Goal: Task Accomplishment & Management: Use online tool/utility

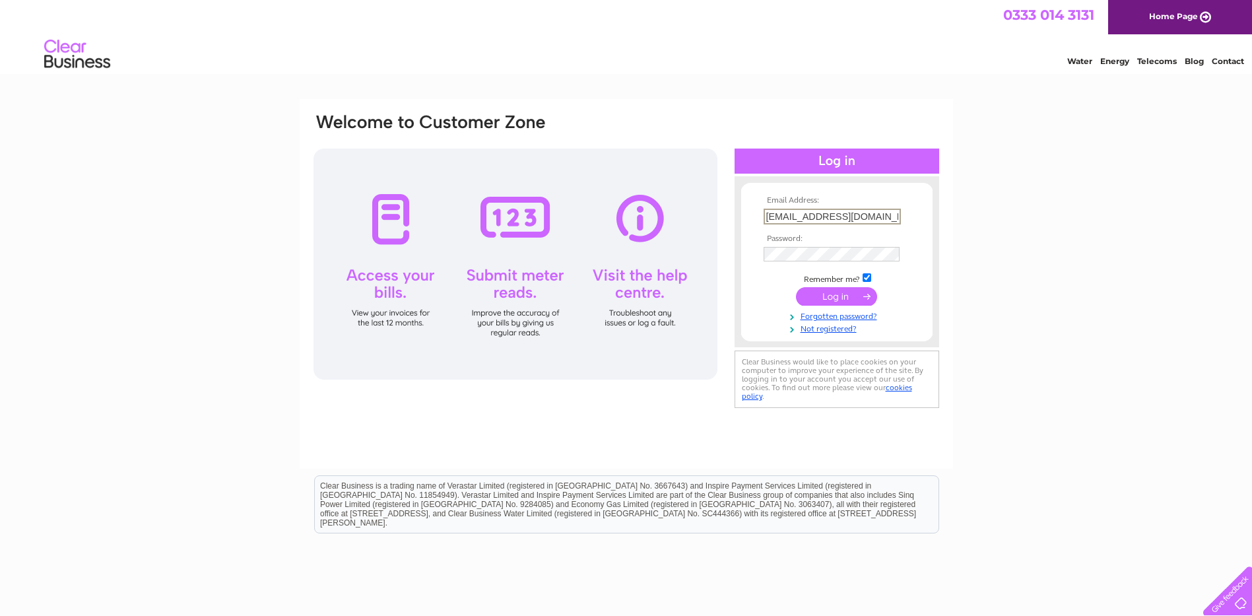
type input "[EMAIL_ADDRESS][DOMAIN_NAME]"
click at [796, 287] on input "submit" at bounding box center [836, 296] width 81 height 18
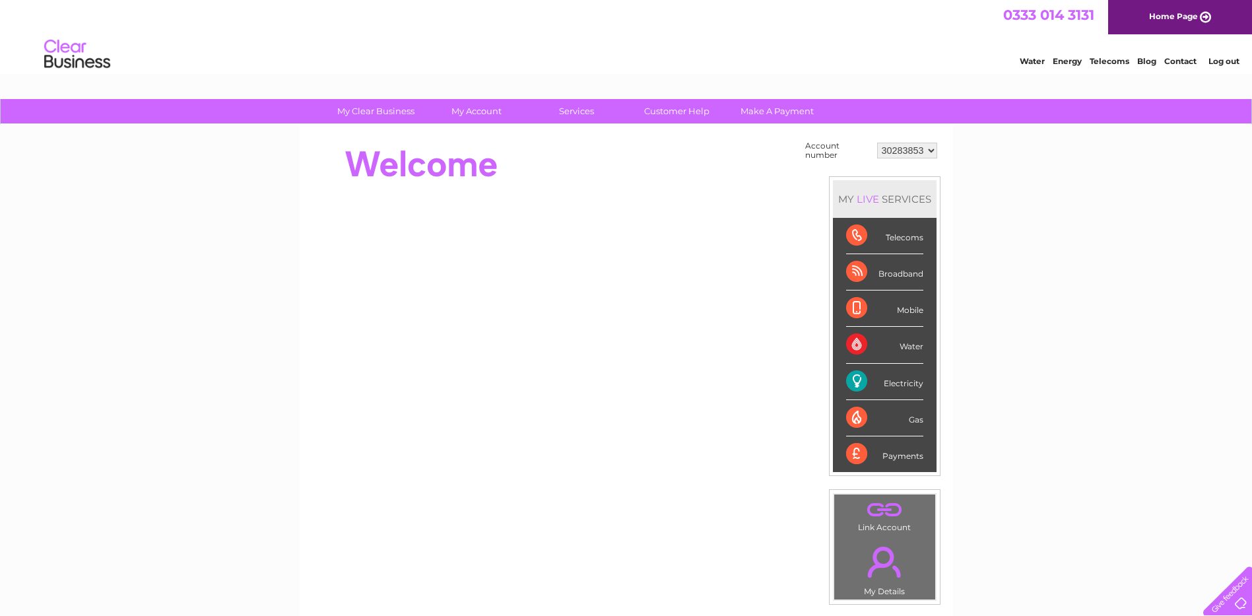
click at [895, 383] on div "Electricity" at bounding box center [884, 382] width 77 height 36
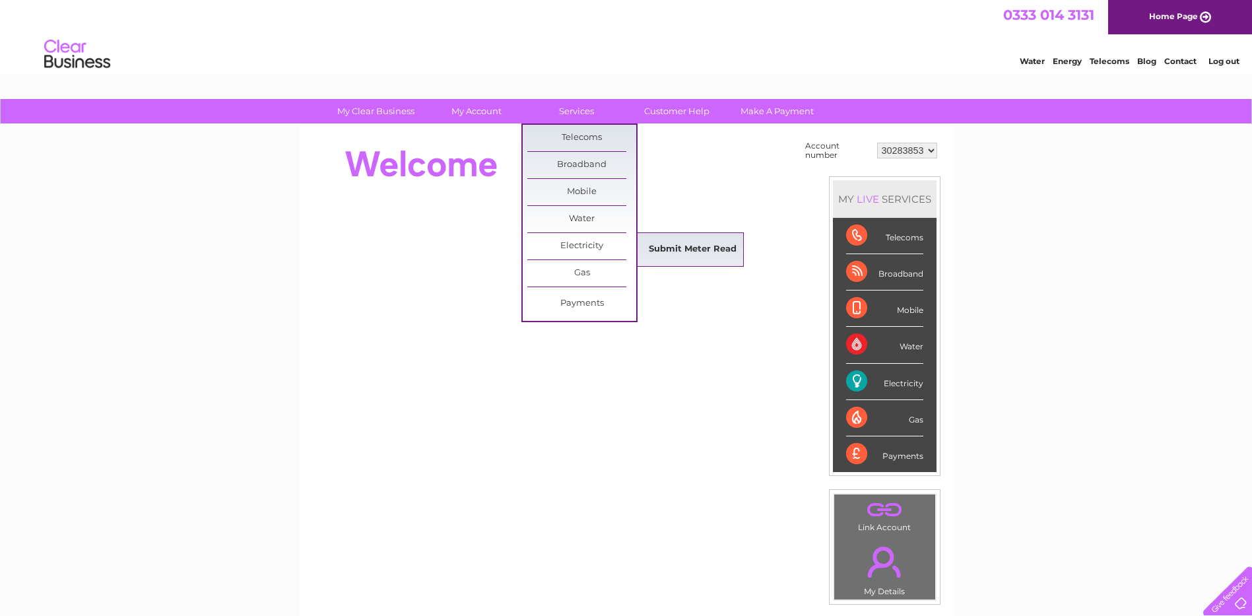
click at [682, 249] on link "Submit Meter Read" at bounding box center [692, 249] width 109 height 26
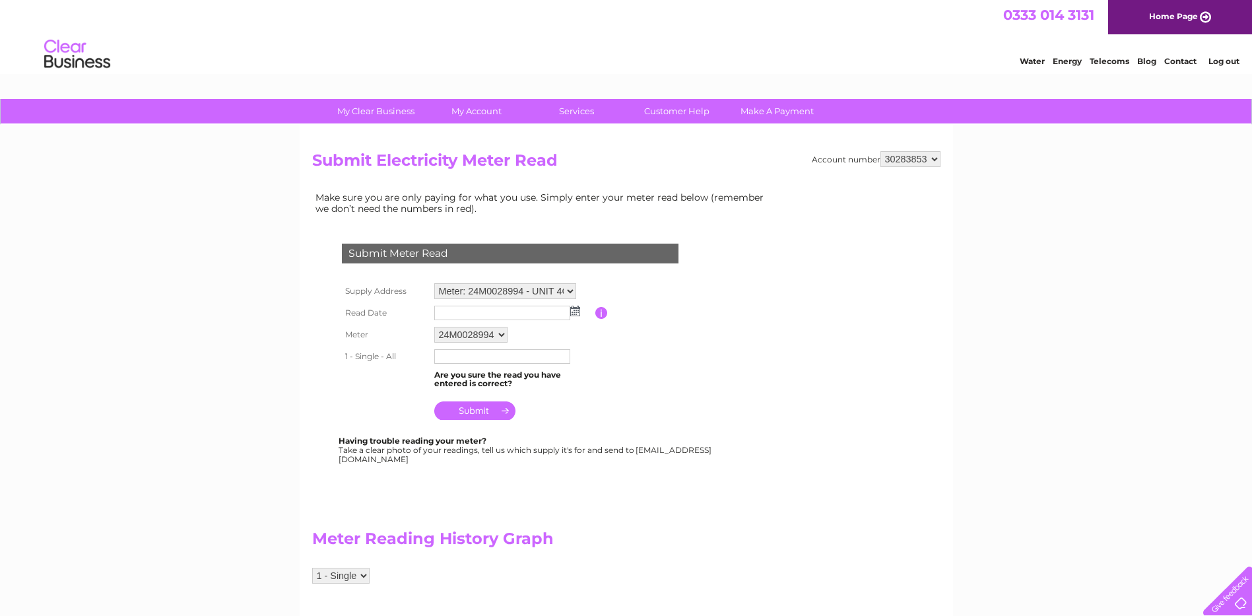
click at [478, 315] on input "text" at bounding box center [502, 312] width 136 height 15
click at [477, 316] on input "text" at bounding box center [502, 313] width 137 height 16
click at [579, 311] on img at bounding box center [575, 310] width 10 height 11
click at [472, 369] on link "1" at bounding box center [467, 368] width 20 height 13
type input "2025/09/01"
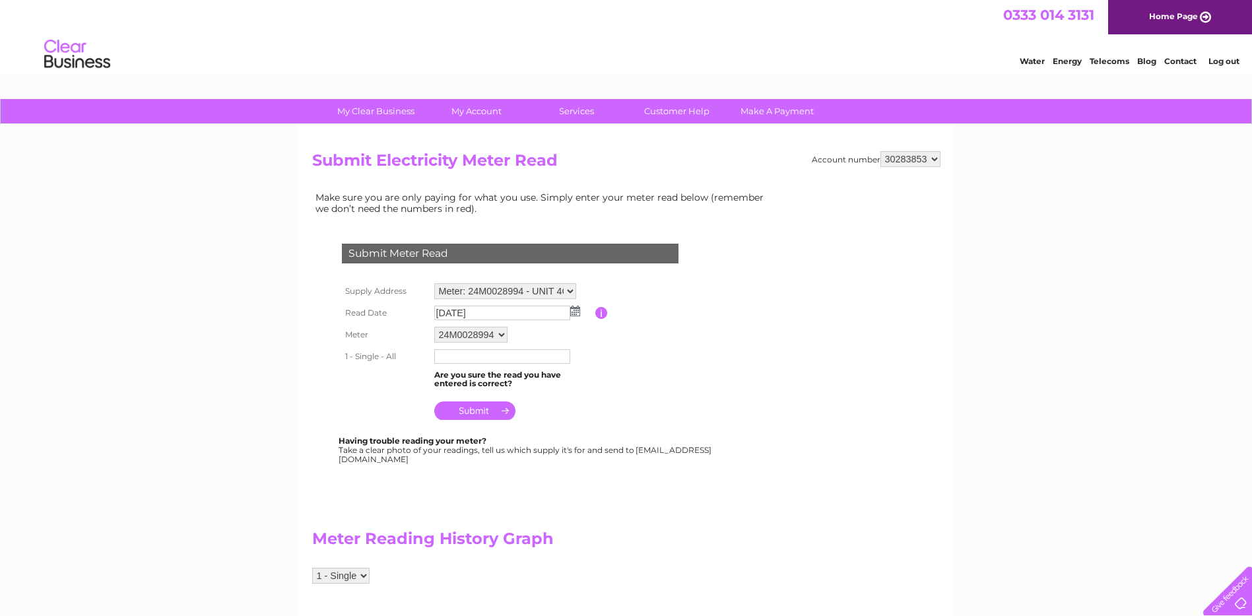
click at [491, 358] on input "text" at bounding box center [502, 356] width 136 height 15
type input "1860"
click at [479, 411] on input "submit" at bounding box center [474, 411] width 81 height 18
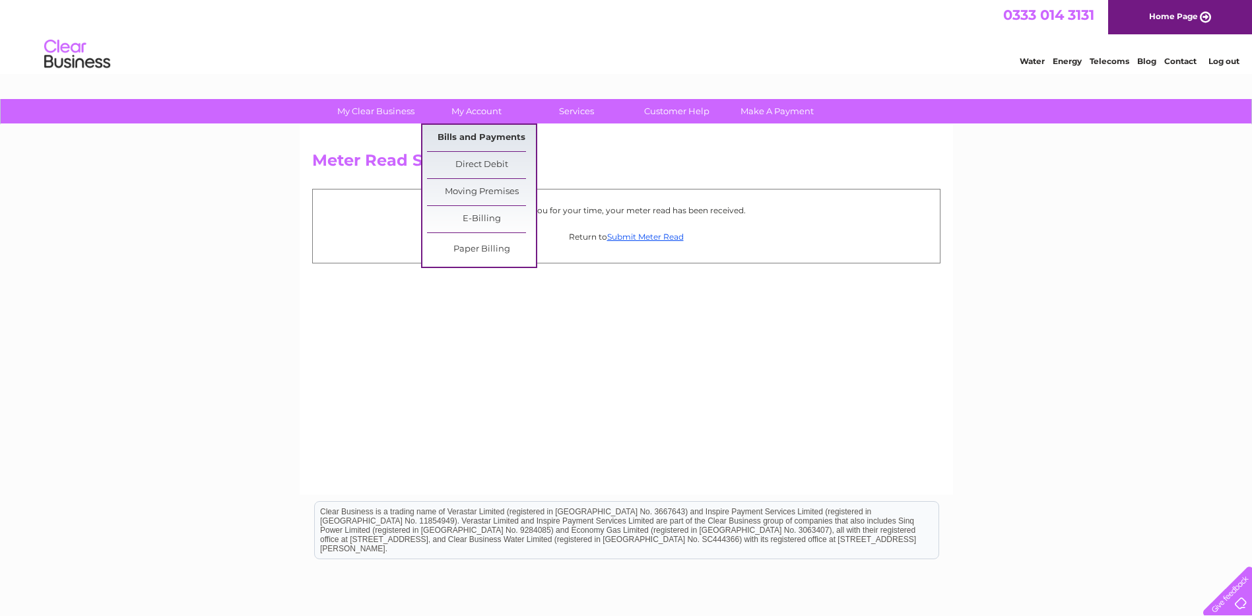
click at [476, 143] on link "Bills and Payments" at bounding box center [481, 138] width 109 height 26
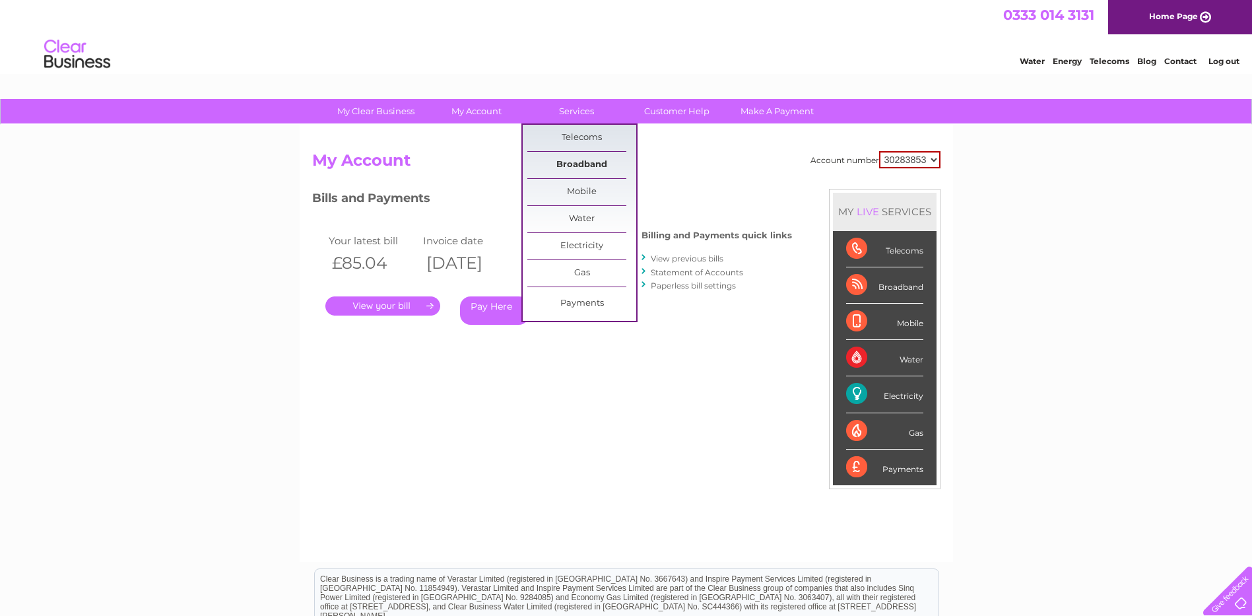
click at [598, 156] on link "Broadband" at bounding box center [581, 165] width 109 height 26
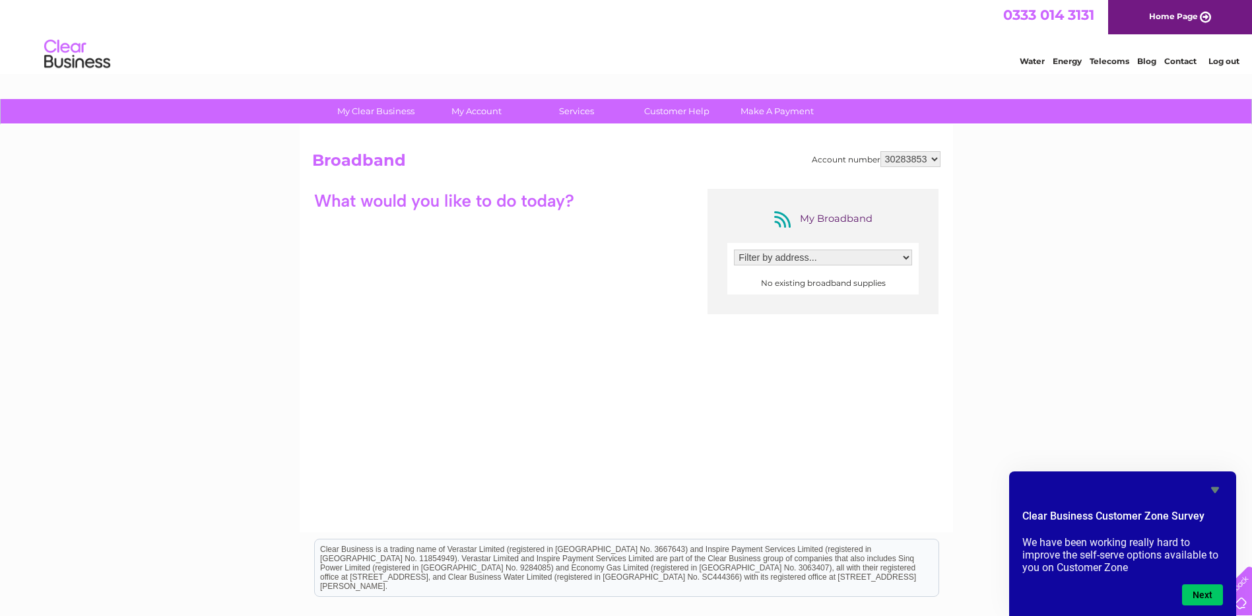
click at [845, 255] on select "Filter by address..." at bounding box center [823, 257] width 178 height 16
click at [789, 311] on div "My Broadband Filter by address... No existing broadband supplies" at bounding box center [822, 251] width 231 height 125
click at [920, 153] on select "30283853" at bounding box center [910, 159] width 60 height 16
click at [985, 190] on div "My Clear Business Login Details My Details My Preferences Link Account My Accou…" at bounding box center [626, 428] width 1252 height 658
